Goal: Task Accomplishment & Management: Use online tool/utility

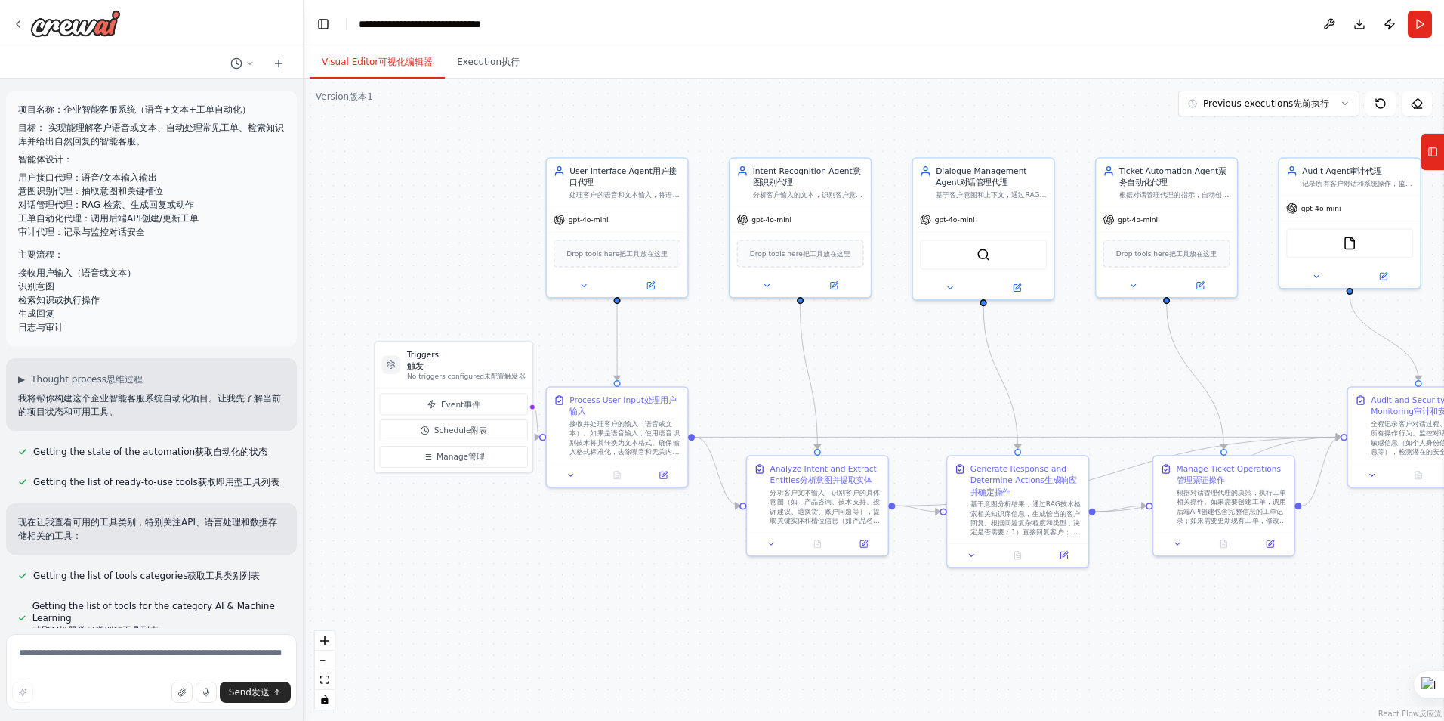
click at [881, 410] on div ".deletable-edge-delete-btn { width: 20px; height: 20px; border: 0px solid #ffff…" at bounding box center [874, 400] width 1140 height 642
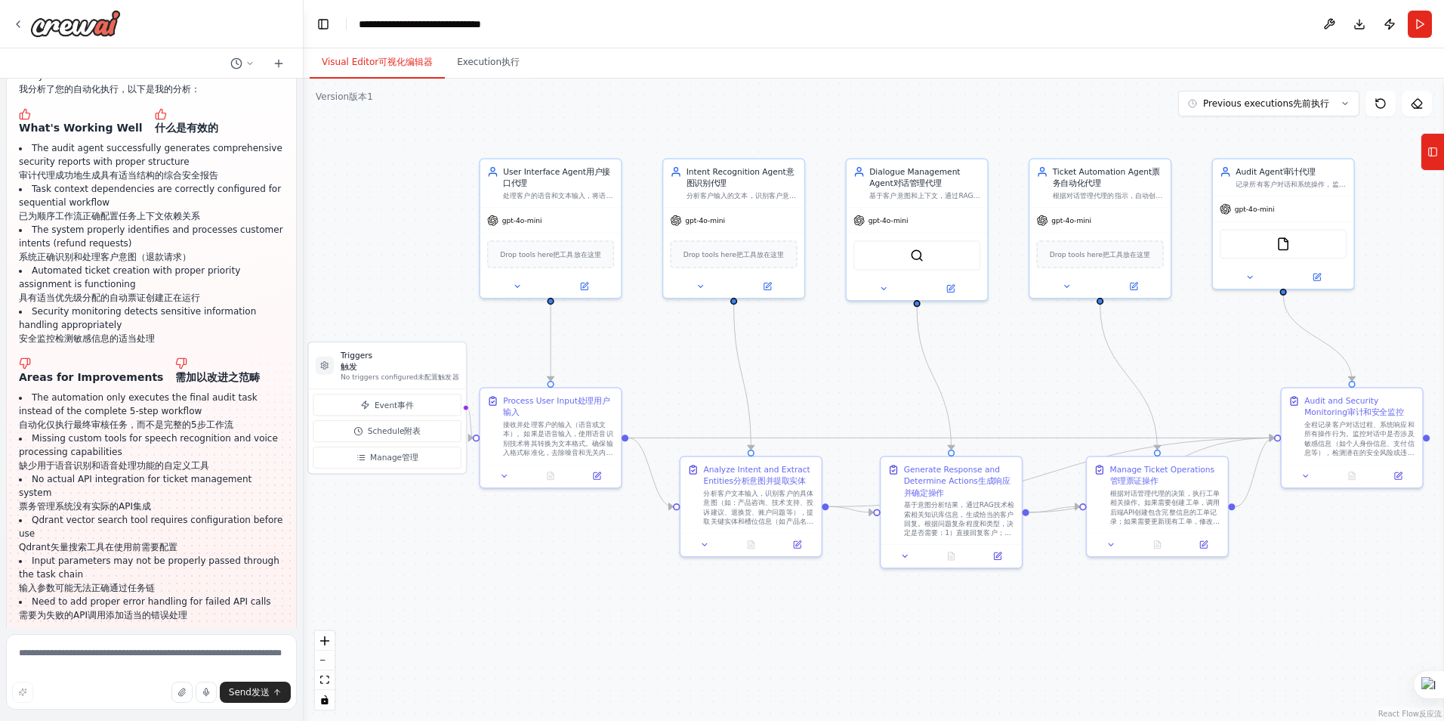
click at [817, 398] on div ".deletable-edge-delete-btn { width: 20px; height: 20px; border: 0px solid #ffff…" at bounding box center [874, 400] width 1140 height 642
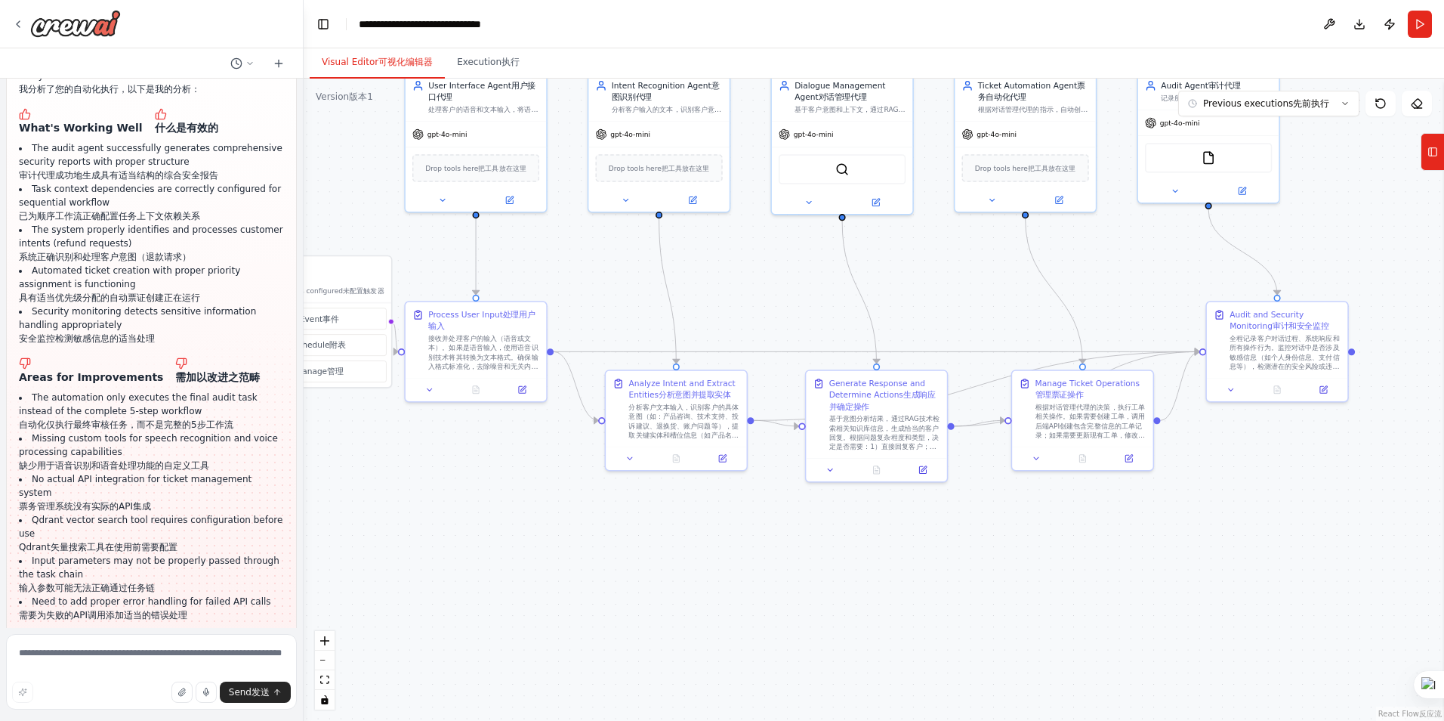
drag, startPoint x: 809, startPoint y: 388, endPoint x: 734, endPoint y: 302, distance: 114.0
click at [734, 302] on div ".deletable-edge-delete-btn { width: 20px; height: 20px; border: 0px solid #ffff…" at bounding box center [874, 400] width 1140 height 642
drag, startPoint x: 701, startPoint y: 393, endPoint x: 696, endPoint y: 415, distance: 23.1
click at [696, 422] on font "分析意图并提取实体" at bounding box center [701, 426] width 72 height 9
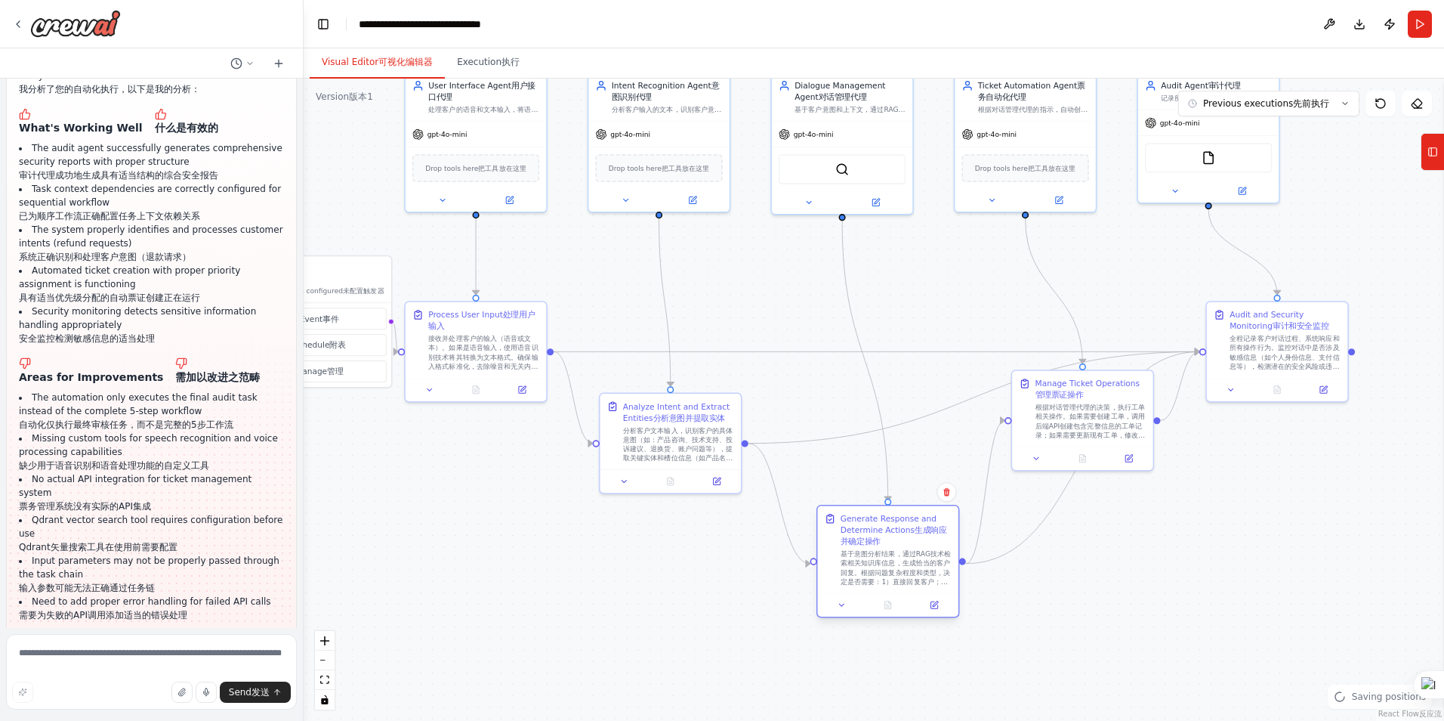
drag, startPoint x: 893, startPoint y: 406, endPoint x: 915, endPoint y: 507, distance: 103.4
click at [903, 530] on div "Generate Response and Determine Actions 生成响应并确定操作" at bounding box center [896, 530] width 111 height 34
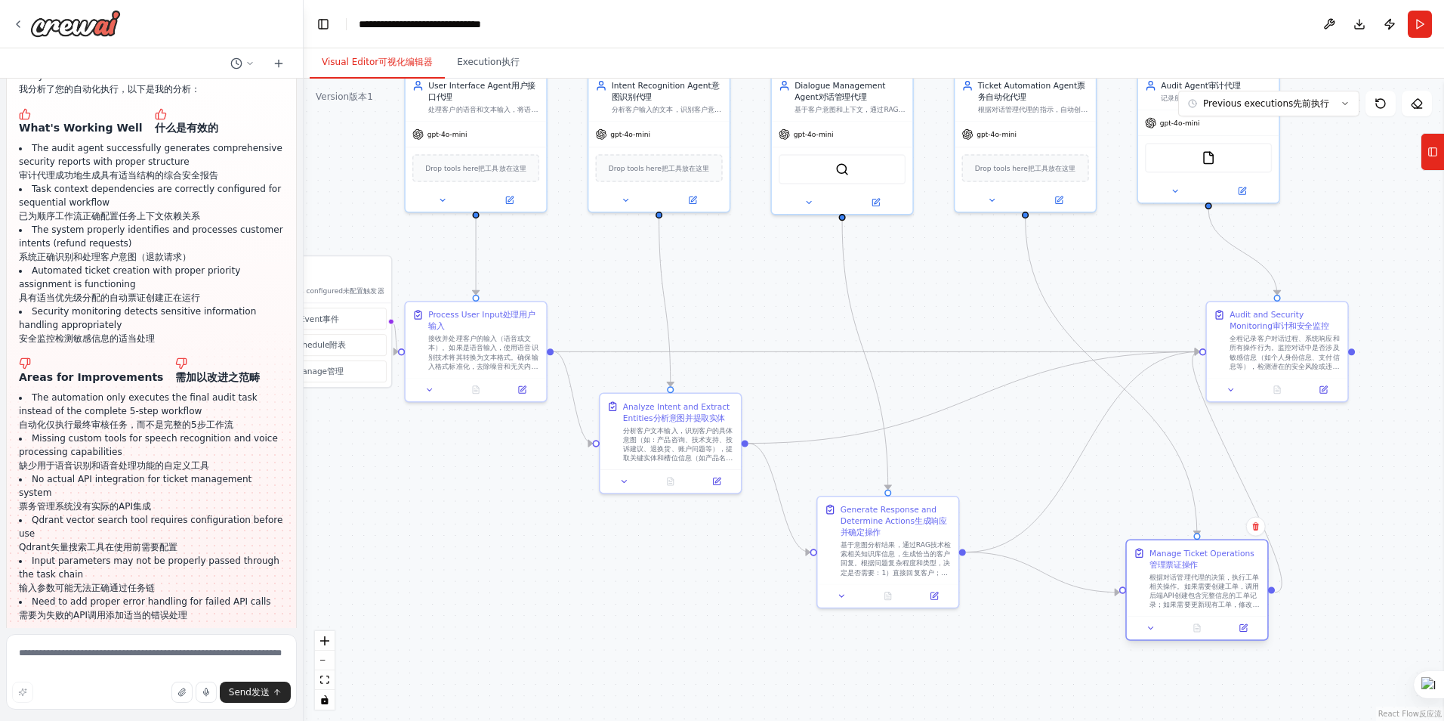
drag, startPoint x: 1071, startPoint y: 391, endPoint x: 1194, endPoint y: 571, distance: 217.9
click at [1194, 571] on div "Manage Ticket Operations 管理票证操作 根据对话管理代理的决策，执行工单相关操作。如果需要创建工单，调用后端API创建包含完整信息的工…" at bounding box center [1205, 578] width 111 height 62
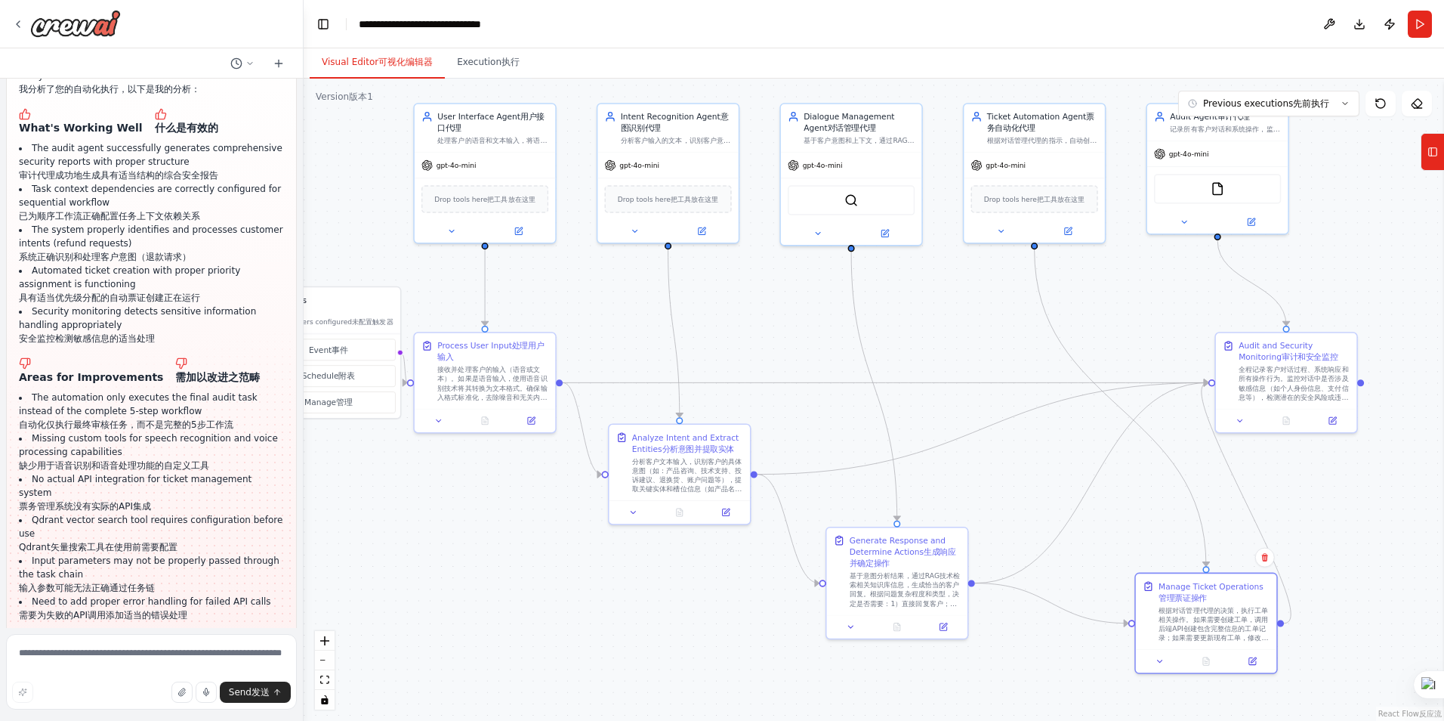
drag, startPoint x: 779, startPoint y: 313, endPoint x: 784, endPoint y: 335, distance: 22.5
click at [784, 335] on div ".deletable-edge-delete-btn { width: 20px; height: 20px; border: 0px solid #ffff…" at bounding box center [874, 400] width 1140 height 642
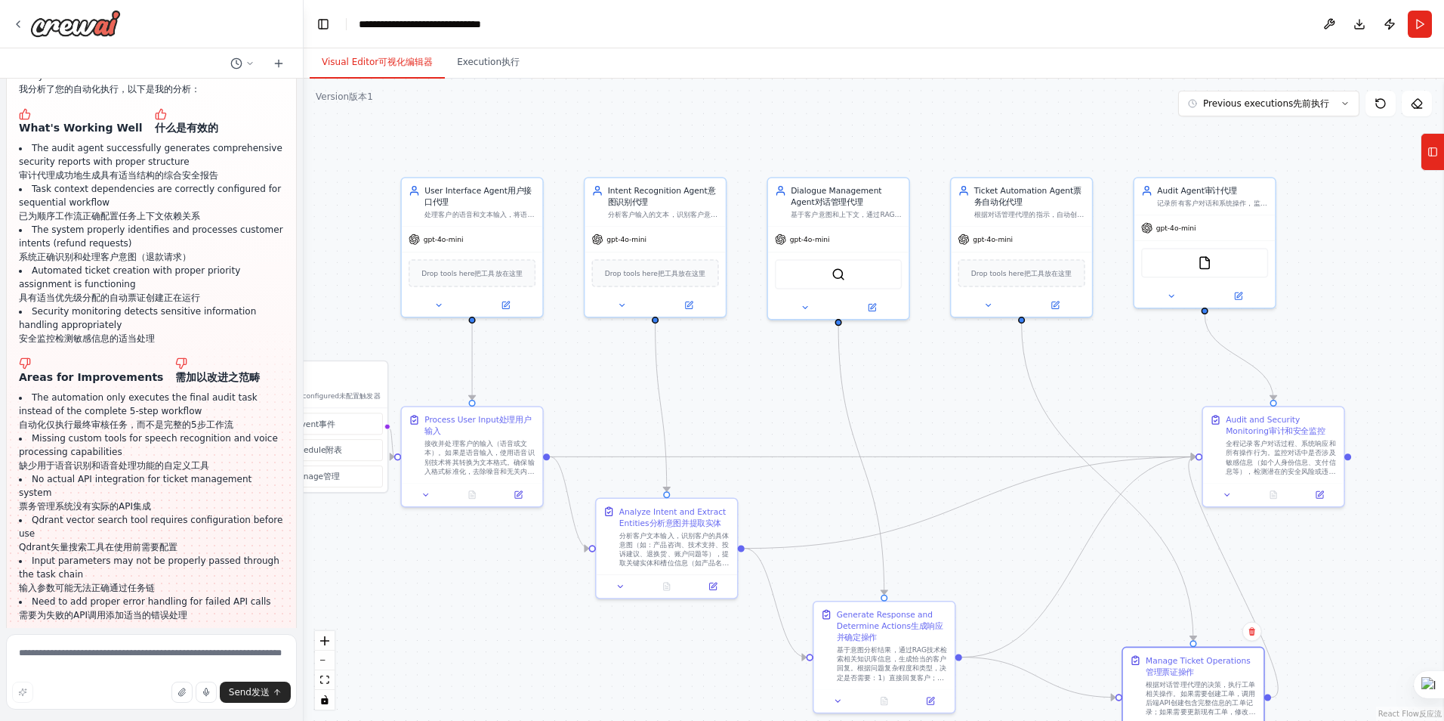
drag, startPoint x: 975, startPoint y: 326, endPoint x: 962, endPoint y: 400, distance: 75.1
click at [962, 400] on div ".deletable-edge-delete-btn { width: 20px; height: 20px; border: 0px solid #ffff…" at bounding box center [874, 400] width 1140 height 642
click at [968, 406] on div ".deletable-edge-delete-btn { width: 20px; height: 20px; border: 0px solid #ffff…" at bounding box center [874, 400] width 1140 height 642
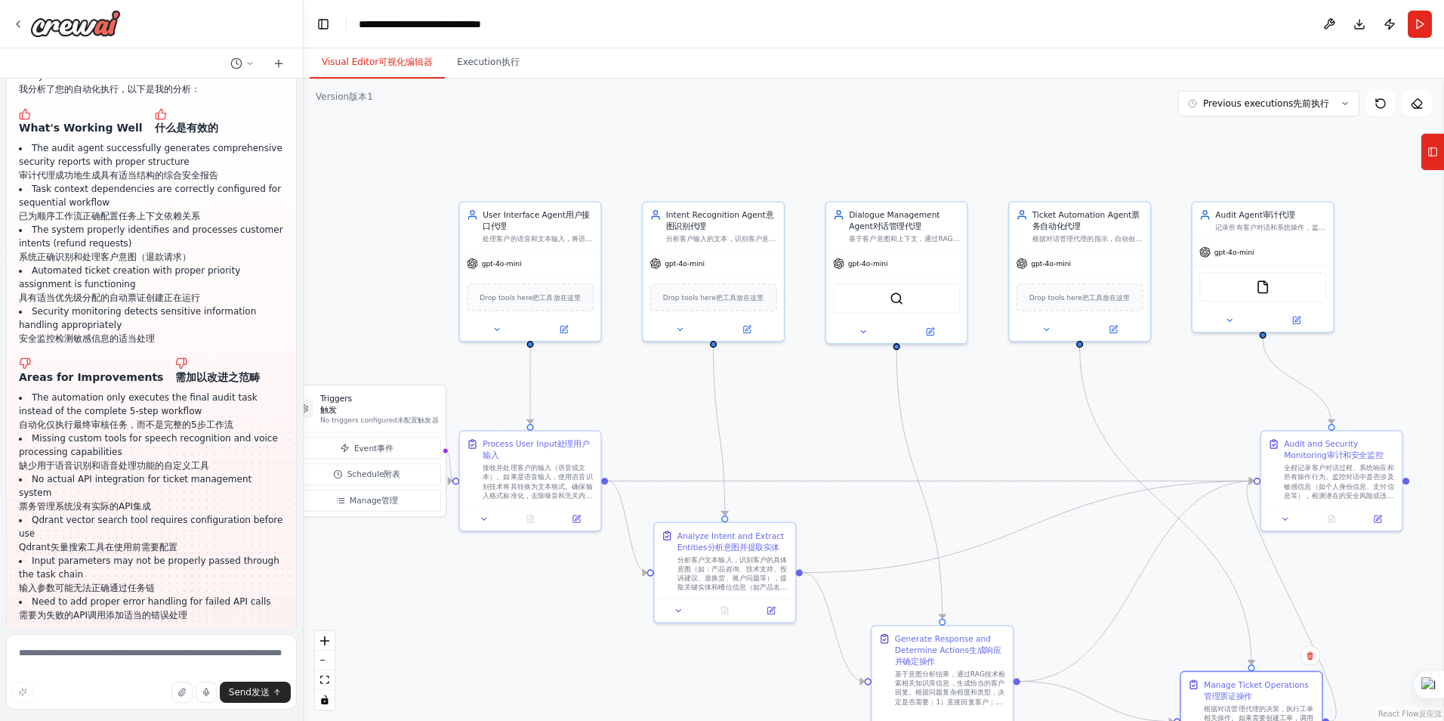
drag, startPoint x: 976, startPoint y: 400, endPoint x: 1039, endPoint y: 419, distance: 66.4
click at [1039, 419] on div ".deletable-edge-delete-btn { width: 20px; height: 20px; border: 0px solid #ffff…" at bounding box center [874, 400] width 1140 height 642
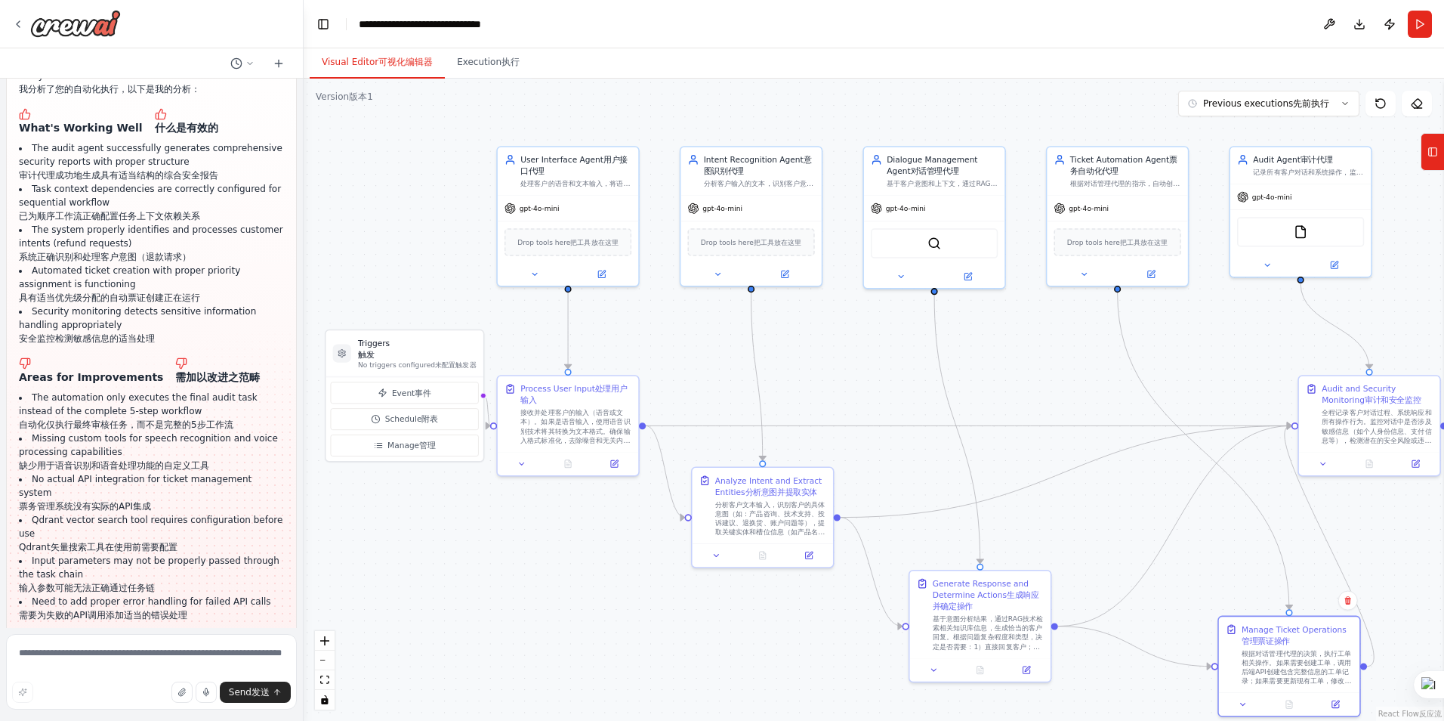
drag, startPoint x: 1033, startPoint y: 440, endPoint x: 1053, endPoint y: 397, distance: 48.0
click at [1064, 394] on div ".deletable-edge-delete-btn { width: 20px; height: 20px; border: 0px solid #ffff…" at bounding box center [874, 400] width 1140 height 642
click at [1416, 27] on button "Run" at bounding box center [1420, 24] width 24 height 27
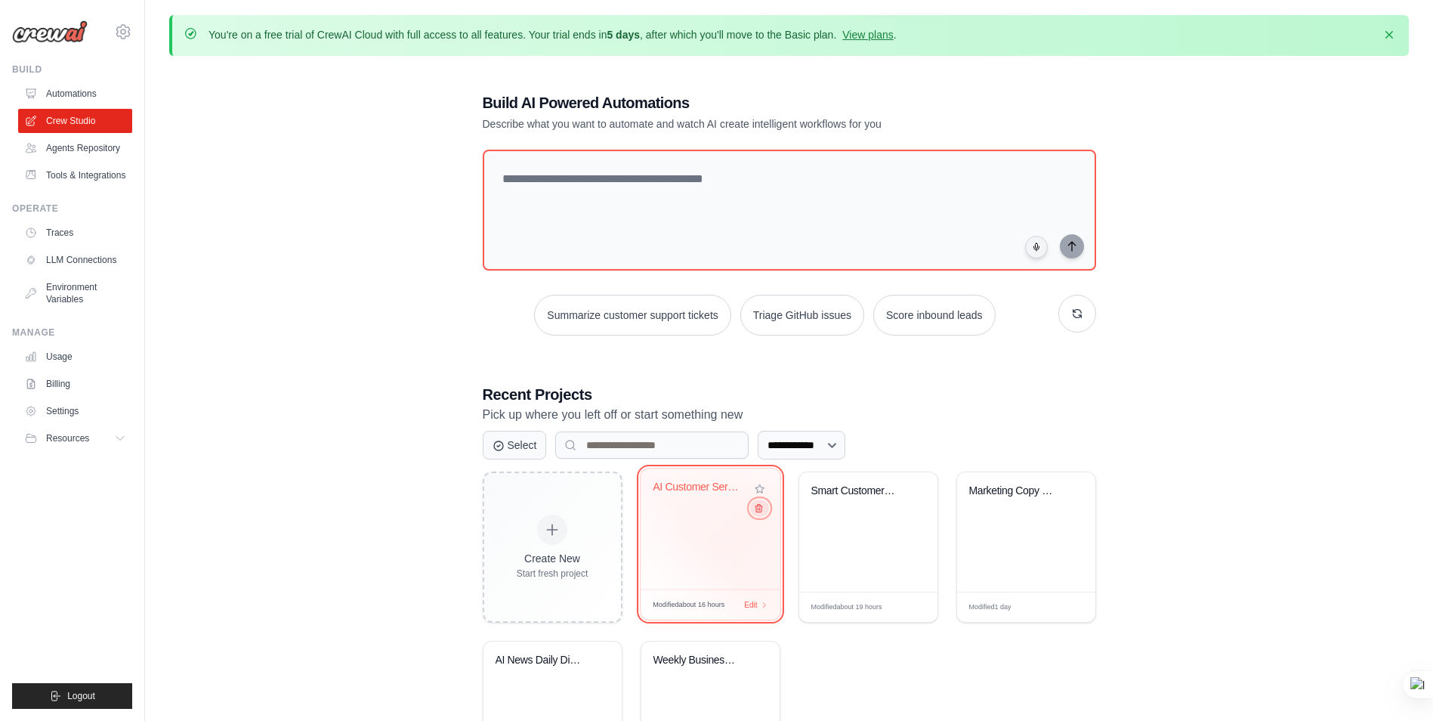
click at [761, 511] on button at bounding box center [759, 507] width 18 height 17
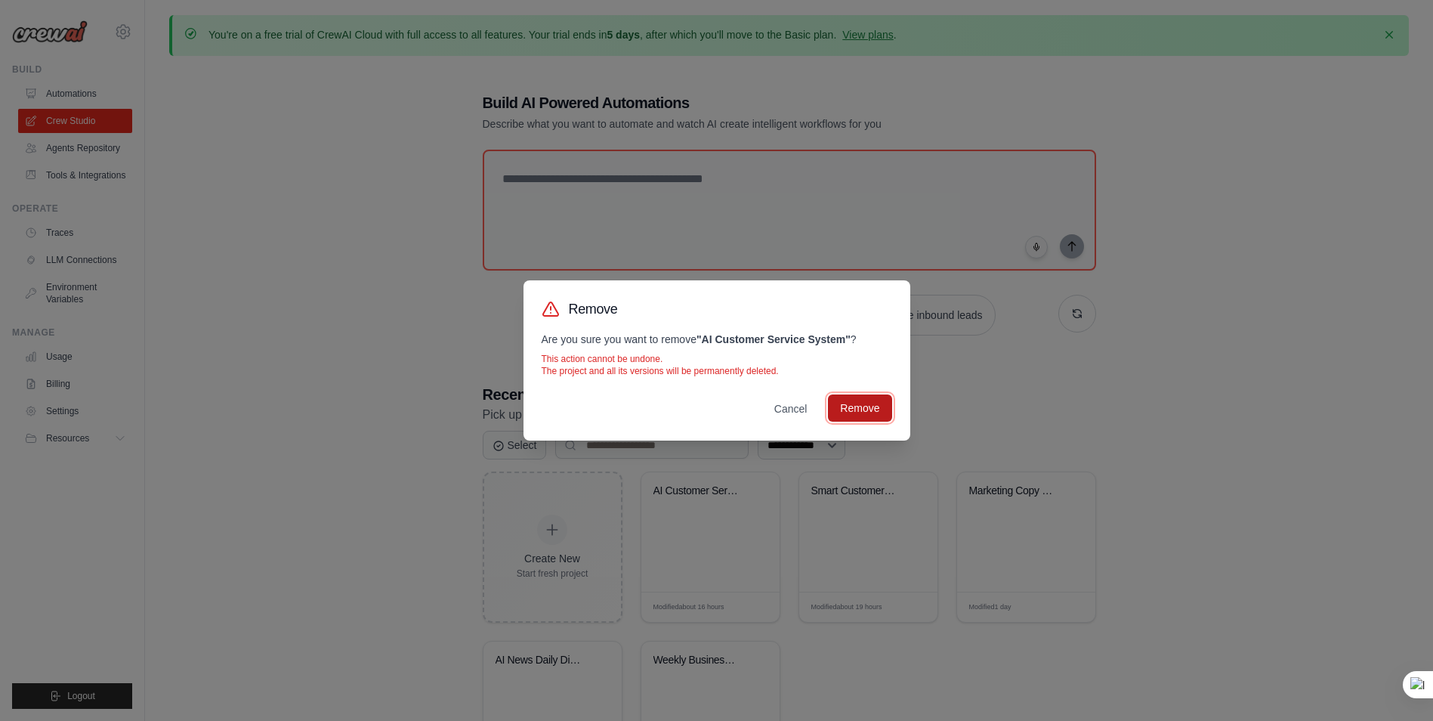
click at [866, 411] on button "Remove" at bounding box center [859, 407] width 63 height 27
